Goal: Task Accomplishment & Management: Complete application form

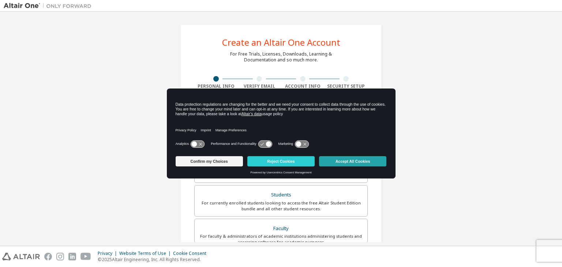
click at [353, 161] on button "Accept All Cookies" at bounding box center [352, 161] width 67 height 10
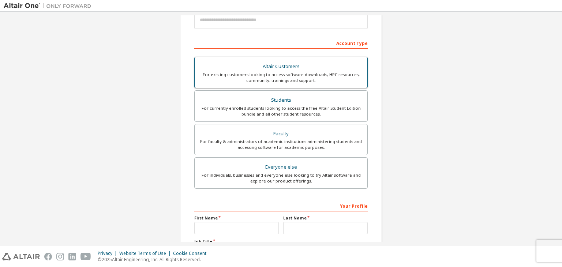
scroll to position [95, 0]
click at [287, 107] on div "For currently enrolled students looking to access the free Altair Student Editi…" at bounding box center [281, 111] width 164 height 12
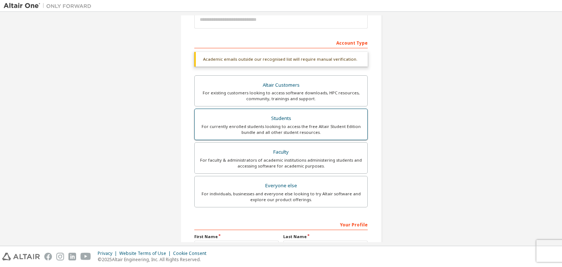
click at [297, 127] on div "For currently enrolled students looking to access the free Altair Student Editi…" at bounding box center [281, 130] width 164 height 12
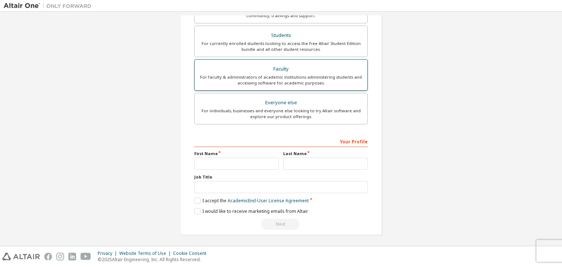
scroll to position [168, 0]
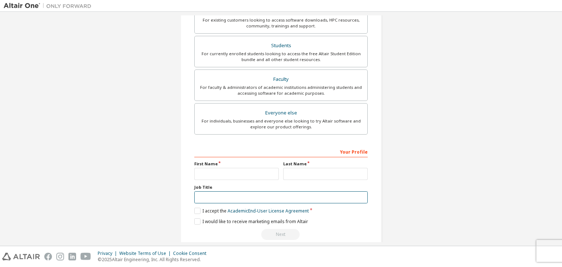
click at [208, 197] on input "text" at bounding box center [280, 197] width 173 height 12
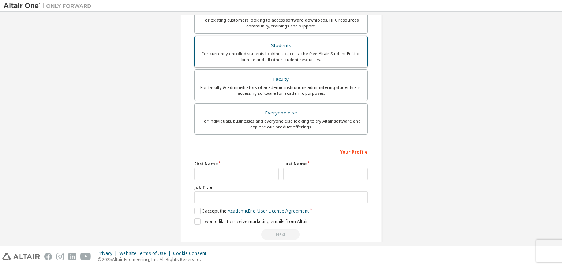
click at [275, 51] on div "For currently enrolled students looking to access the free Altair Student Editi…" at bounding box center [281, 57] width 164 height 12
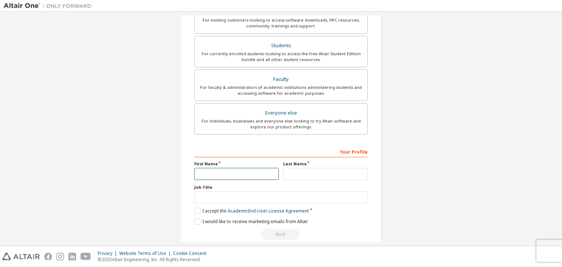
click at [219, 173] on input "text" at bounding box center [236, 174] width 84 height 12
type input "******"
click at [296, 170] on input "text" at bounding box center [325, 174] width 84 height 12
type input "*********"
click at [222, 196] on input "text" at bounding box center [280, 197] width 173 height 12
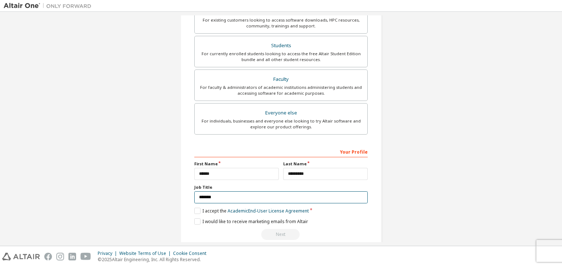
scroll to position [178, 0]
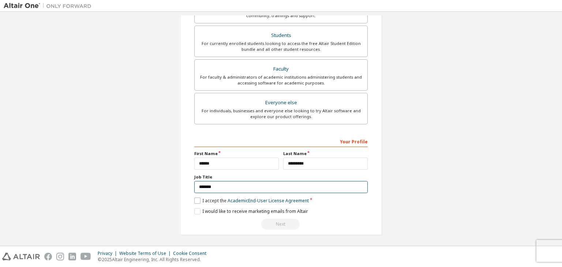
type input "*******"
click at [197, 198] on label "I accept the Academic End-User License Agreement" at bounding box center [251, 201] width 114 height 6
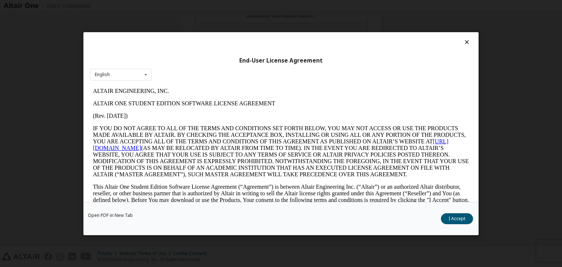
scroll to position [0, 0]
click at [451, 217] on button "I Accept" at bounding box center [457, 218] width 32 height 11
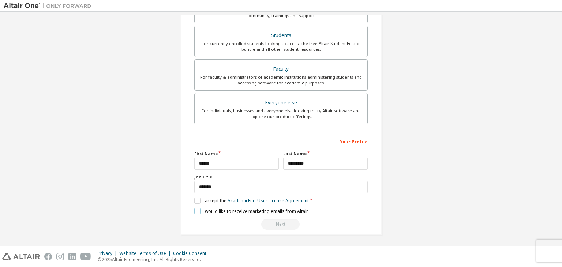
click at [196, 210] on label "I would like to receive marketing emails from Altair" at bounding box center [251, 211] width 114 height 6
click at [271, 223] on div "Next" at bounding box center [280, 224] width 173 height 11
click at [273, 223] on div "Next" at bounding box center [280, 224] width 173 height 11
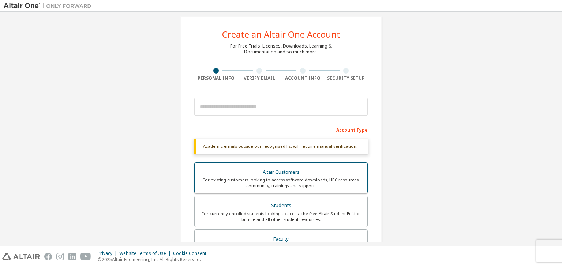
scroll to position [73, 0]
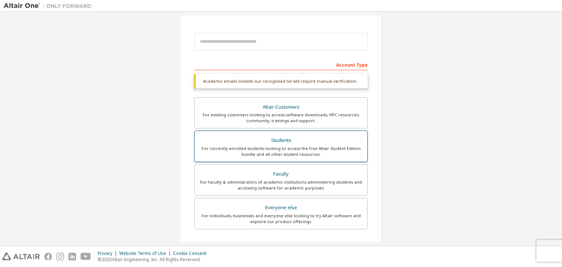
click at [290, 144] on div "Students" at bounding box center [281, 140] width 164 height 10
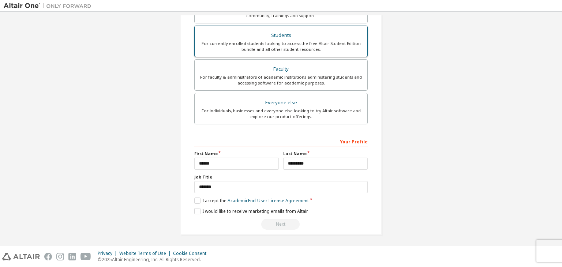
scroll to position [178, 0]
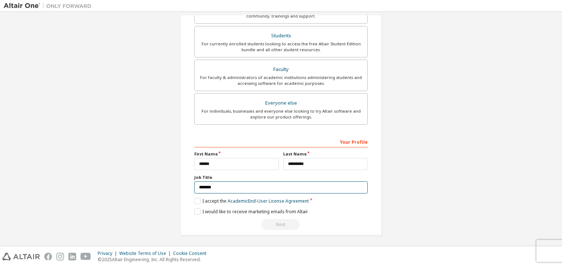
click at [226, 185] on input "*******" at bounding box center [280, 187] width 173 height 12
drag, startPoint x: 221, startPoint y: 185, endPoint x: 162, endPoint y: 184, distance: 58.9
click at [162, 184] on div "Create an Altair One Account For Free Trials, Licenses, Downloads, Learning & D…" at bounding box center [281, 41] width 555 height 406
click at [352, 142] on div "Your Profile" at bounding box center [280, 142] width 173 height 12
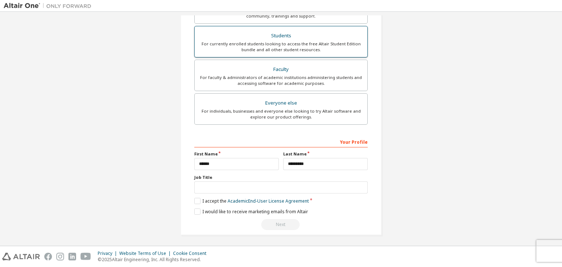
click at [301, 45] on div "For currently enrolled students looking to access the free Altair Student Editi…" at bounding box center [281, 47] width 164 height 12
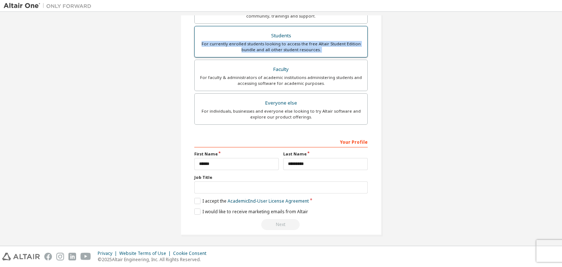
click at [301, 45] on div "For currently enrolled students looking to access the free Altair Student Editi…" at bounding box center [281, 47] width 164 height 12
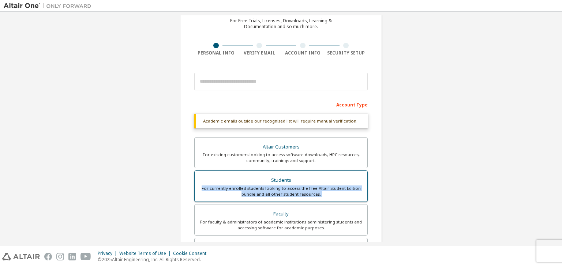
scroll to position [0, 0]
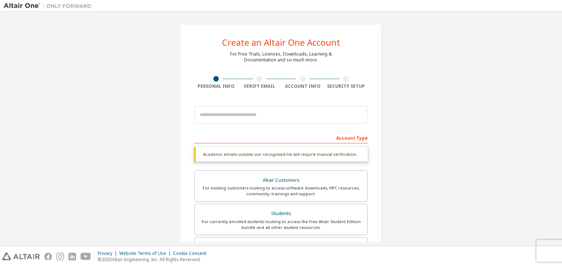
click at [210, 80] on div at bounding box center [216, 78] width 44 height 5
click at [254, 80] on div at bounding box center [260, 78] width 44 height 5
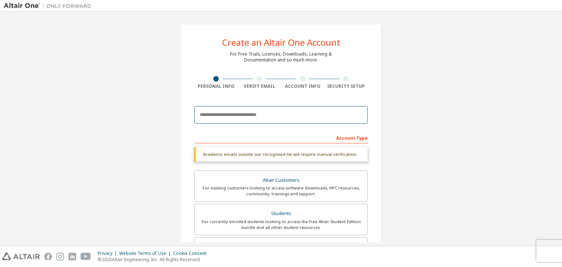
click at [244, 114] on input "email" at bounding box center [280, 115] width 173 height 18
type input "**********"
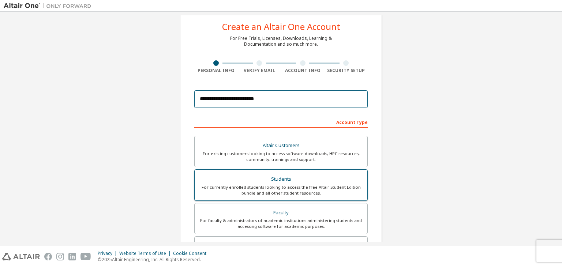
scroll to position [159, 0]
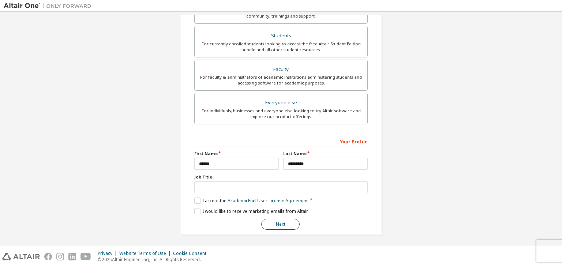
click at [277, 221] on button "Next" at bounding box center [280, 224] width 38 height 11
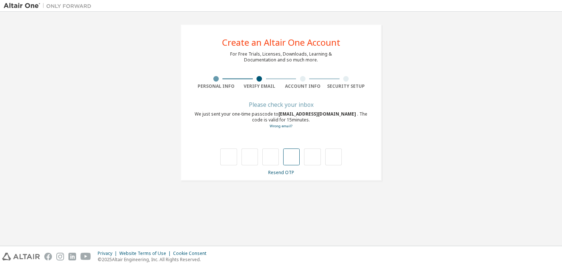
scroll to position [0, 0]
type input "*"
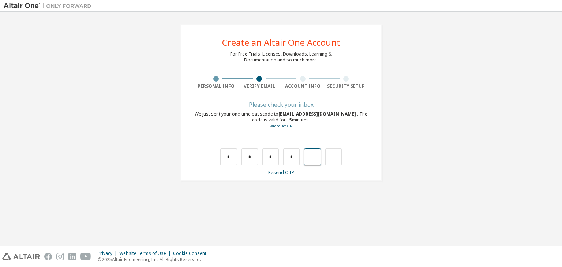
type input "*"
